Goal: Transaction & Acquisition: Obtain resource

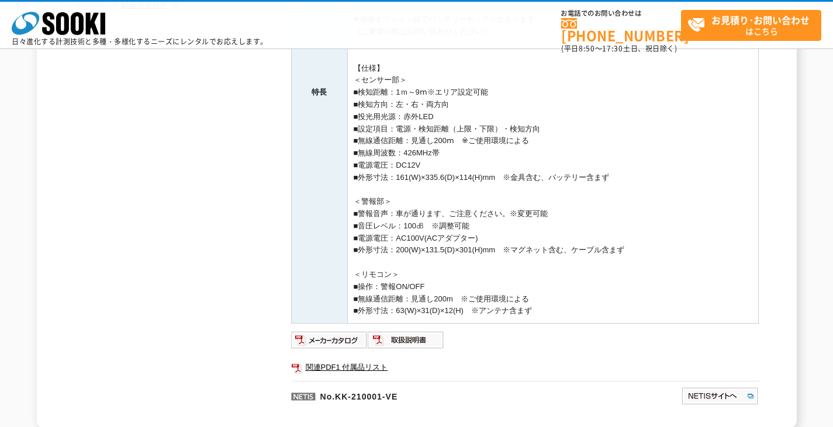
scroll to position [468, 0]
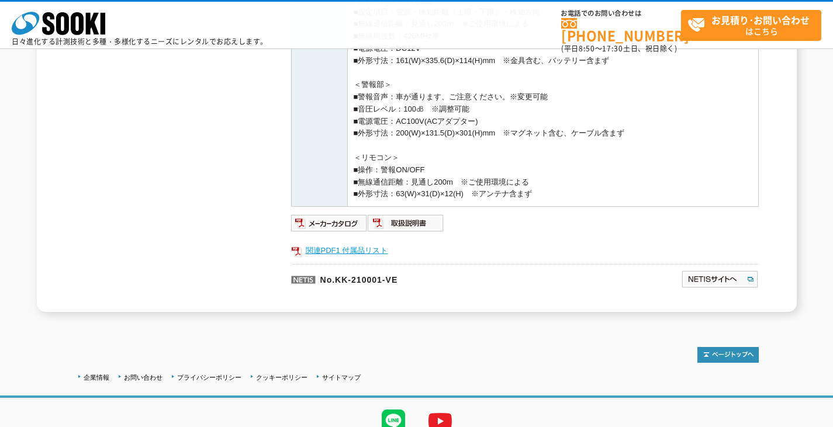
click at [382, 250] on link "関連PDF1 付属品リスト" at bounding box center [525, 250] width 468 height 15
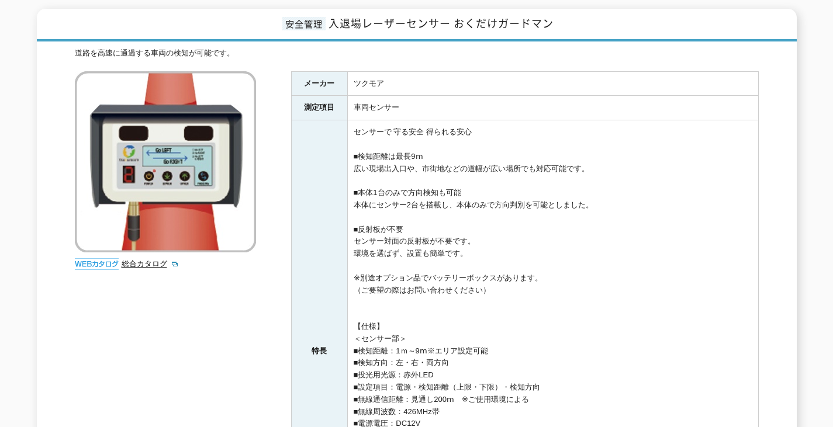
scroll to position [0, 0]
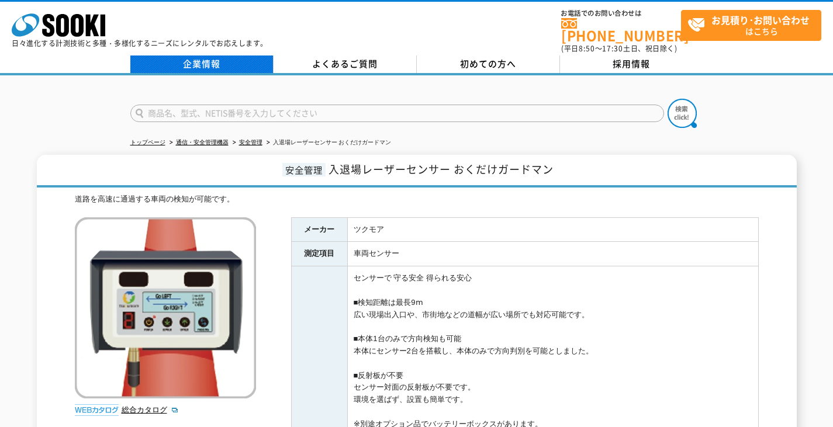
click at [215, 61] on link "企業情報" at bounding box center [201, 65] width 143 height 18
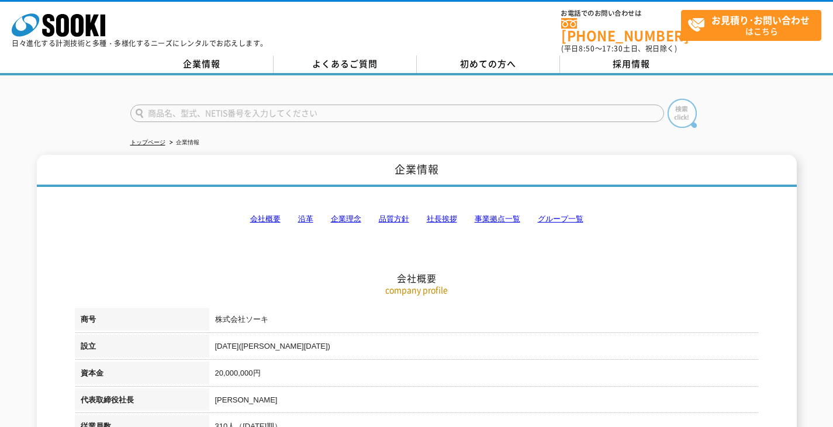
type input "商品名、型式、NETIS番号を入力してください"
click at [687, 109] on img at bounding box center [681, 113] width 29 height 29
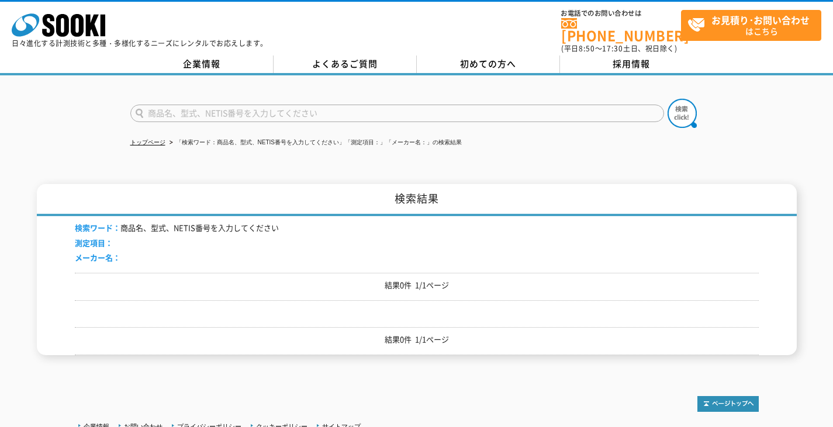
click at [278, 106] on input "text" at bounding box center [397, 114] width 534 height 18
type input "ＮＥＴＩＳ"
click at [667, 99] on button at bounding box center [681, 113] width 29 height 29
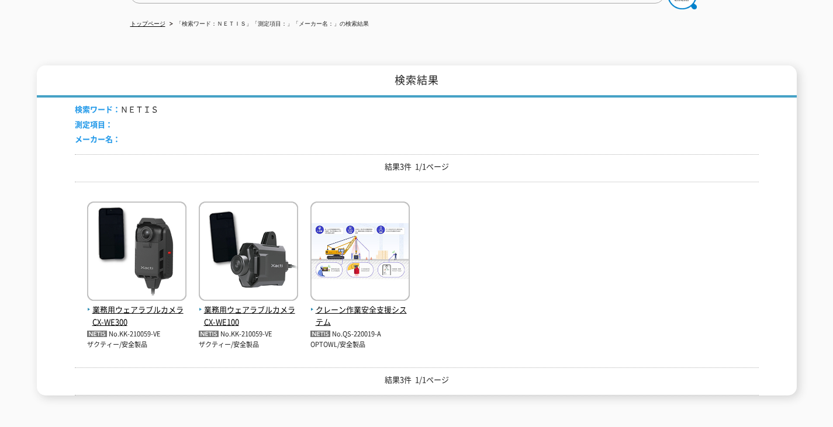
scroll to position [175, 0]
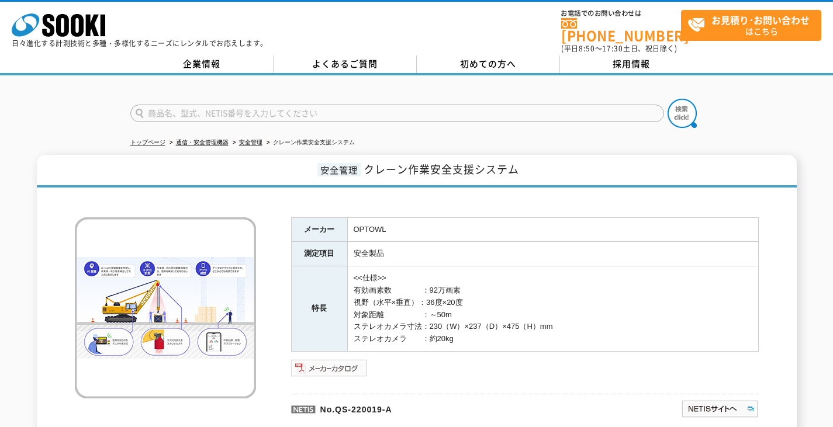
click at [338, 359] on img at bounding box center [329, 368] width 77 height 19
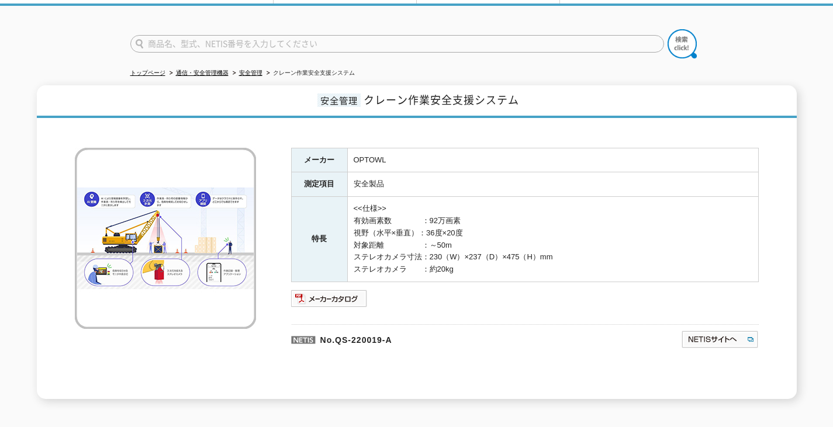
scroll to position [200, 0]
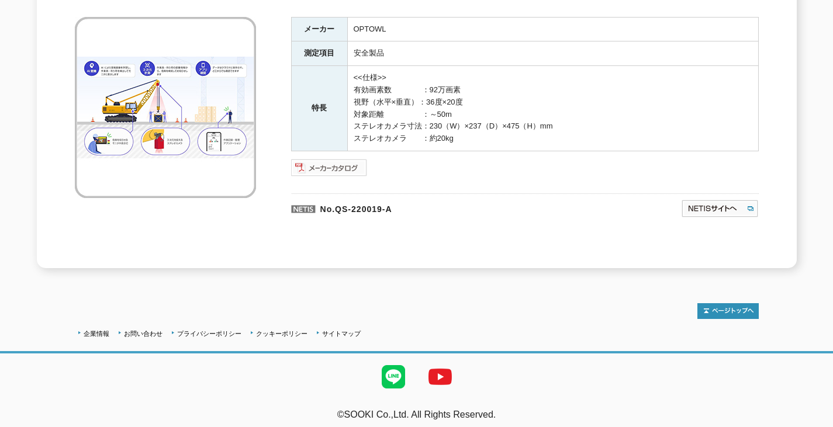
click at [324, 161] on img at bounding box center [329, 167] width 77 height 19
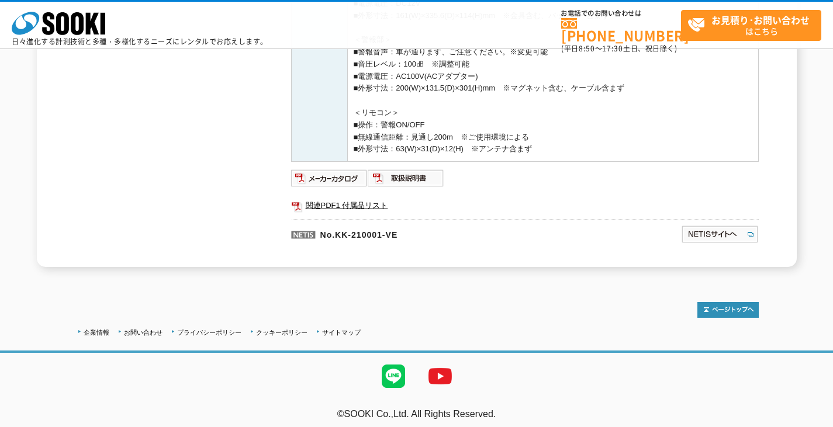
scroll to position [519, 0]
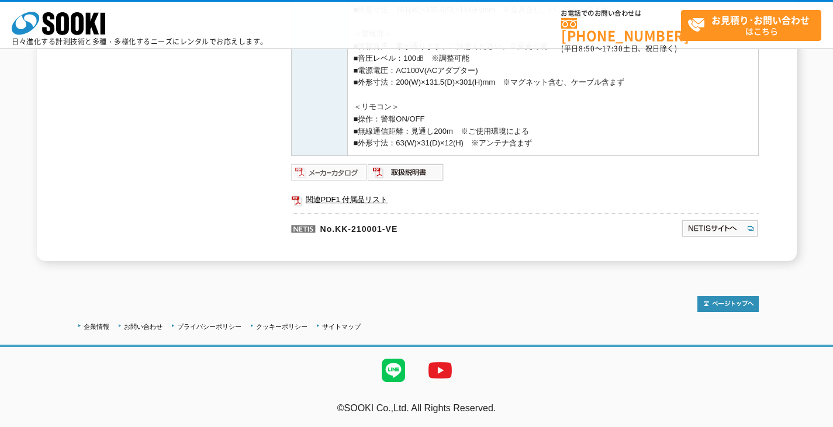
click at [329, 163] on img at bounding box center [329, 172] width 77 height 19
